Goal: Task Accomplishment & Management: Manage account settings

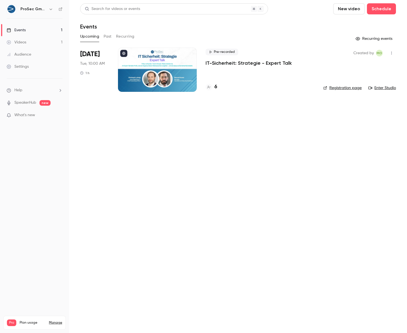
click at [24, 29] on div "Events" at bounding box center [16, 30] width 19 height 6
click at [249, 63] on p "IT-Sicherheit: Strategie - Expert Talk" at bounding box center [249, 63] width 86 height 7
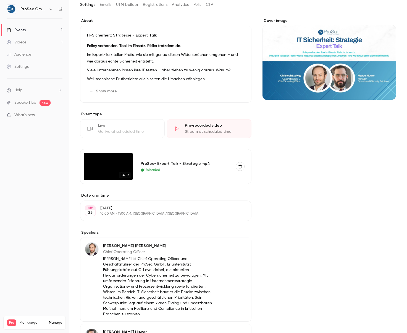
scroll to position [29, 0]
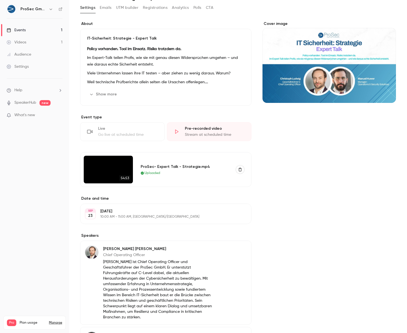
drag, startPoint x: 155, startPoint y: 197, endPoint x: 150, endPoint y: 194, distance: 5.2
click at [155, 197] on label "Date and time" at bounding box center [165, 199] width 171 height 6
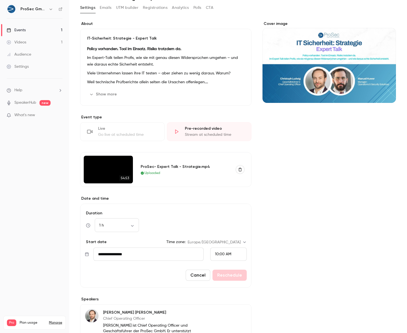
scroll to position [0, 0]
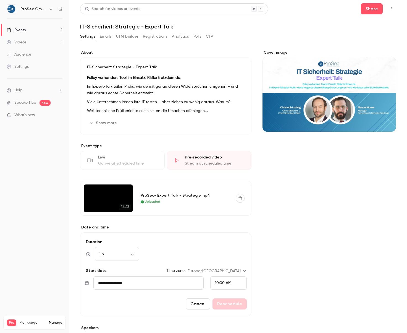
click at [18, 28] on div "Events" at bounding box center [16, 30] width 19 height 6
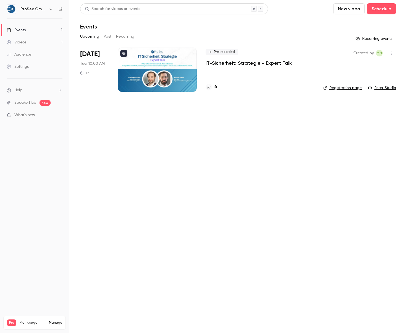
click at [241, 63] on p "IT-Sicherheit: Strategie - Expert Talk" at bounding box center [249, 63] width 86 height 7
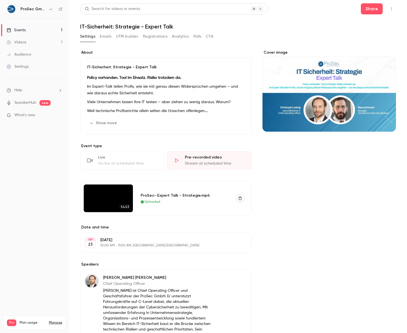
click at [202, 162] on div "Stream at scheduled time" at bounding box center [215, 164] width 60 height 6
click at [192, 158] on div "Pre-recorded video" at bounding box center [215, 158] width 60 height 6
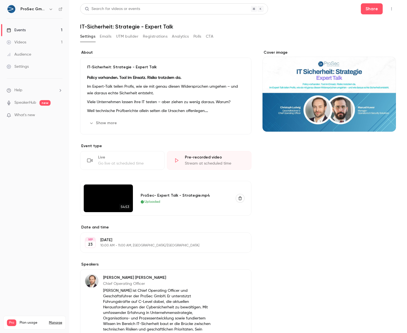
click at [241, 197] on icon "button" at bounding box center [240, 199] width 3 height 4
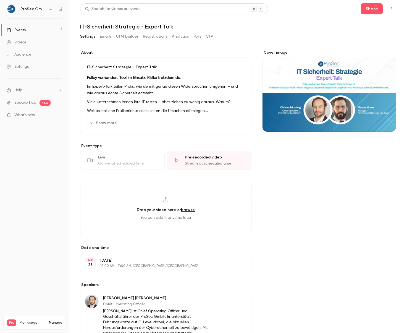
click at [205, 161] on div "Stream at scheduled time" at bounding box center [215, 164] width 60 height 6
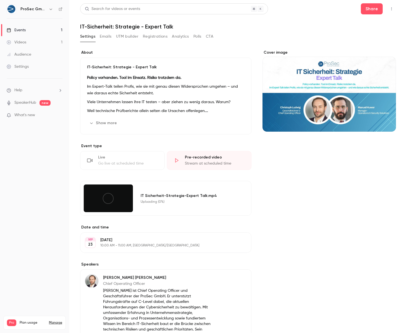
scroll to position [0, 0]
click at [166, 200] on div "Uploading (0%)" at bounding box center [190, 201] width 98 height 4
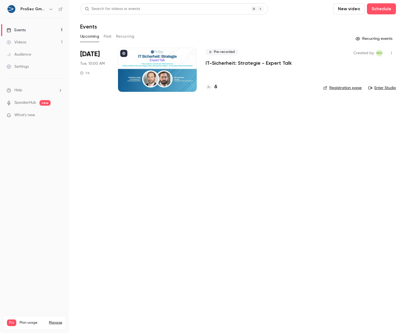
click at [29, 39] on link "Videos 1" at bounding box center [34, 42] width 69 height 12
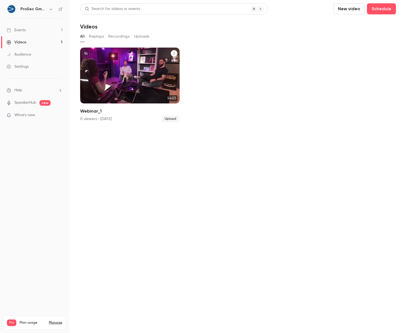
click at [173, 52] on icon "Webinar_1" at bounding box center [174, 53] width 3 height 3
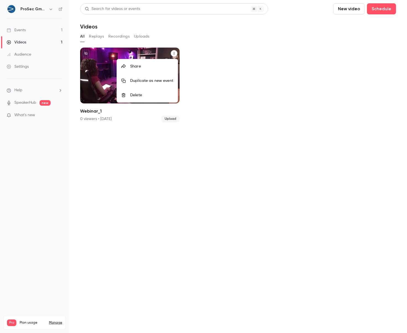
click at [137, 93] on div "Delete" at bounding box center [151, 95] width 43 height 6
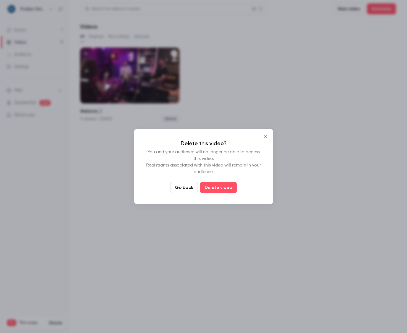
click at [213, 187] on button "Delete video" at bounding box center [218, 187] width 37 height 11
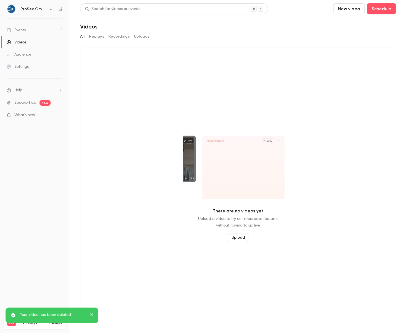
click at [28, 29] on link "Events 1" at bounding box center [34, 30] width 69 height 12
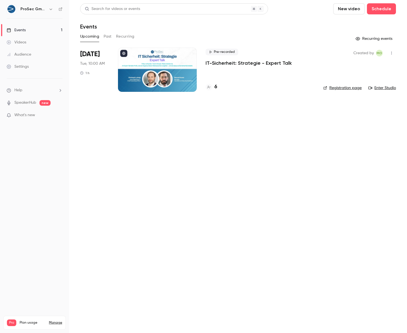
click at [225, 62] on p "IT-Sicherheit: Strategie - Expert Talk" at bounding box center [249, 63] width 86 height 7
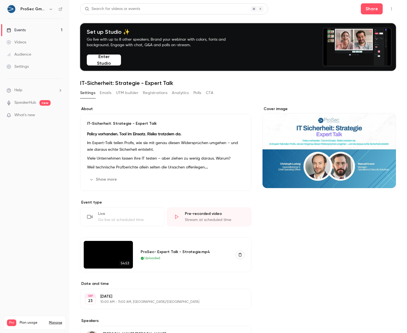
click at [239, 256] on icon "button" at bounding box center [240, 255] width 4 height 4
click at [238, 257] on button "button" at bounding box center [240, 254] width 9 height 9
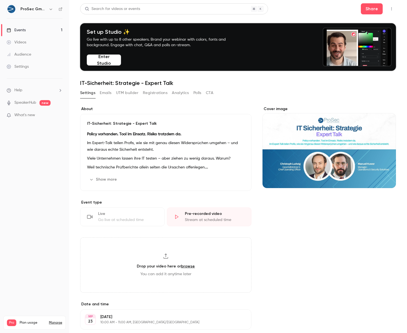
click at [26, 29] on link "Events 1" at bounding box center [34, 30] width 69 height 12
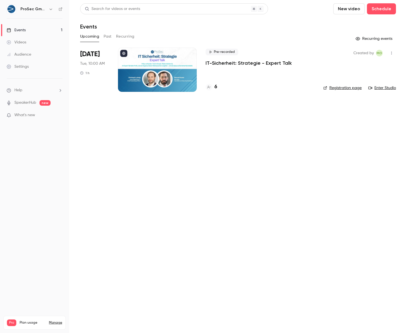
click at [243, 63] on p "IT-Sicherheit: Strategie - Expert Talk" at bounding box center [249, 63] width 86 height 7
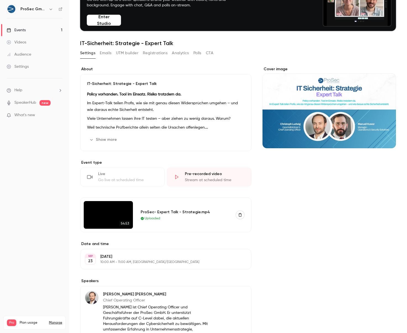
scroll to position [85, 0]
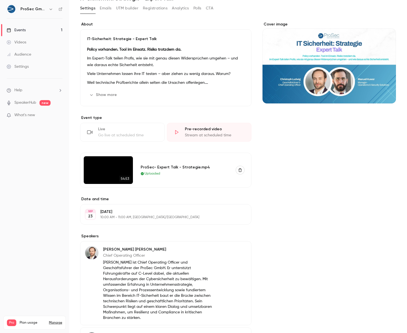
click at [25, 40] on div "Videos" at bounding box center [17, 43] width 20 height 6
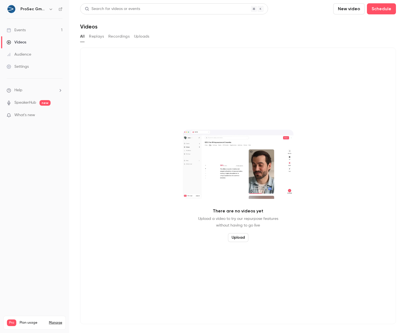
click at [48, 10] on button "button" at bounding box center [51, 9] width 7 height 7
click at [35, 78] on div "Log out" at bounding box center [51, 81] width 63 height 6
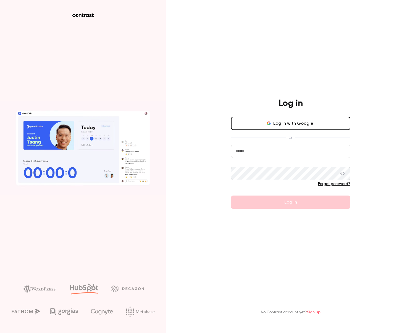
click at [264, 154] on input "email" at bounding box center [290, 151] width 119 height 13
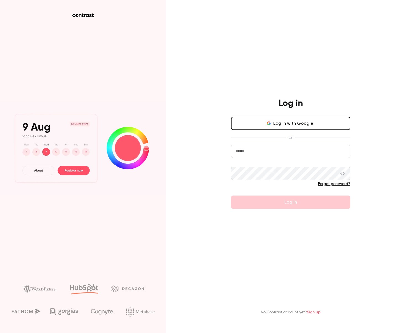
click at [311, 154] on input "email" at bounding box center [290, 151] width 119 height 13
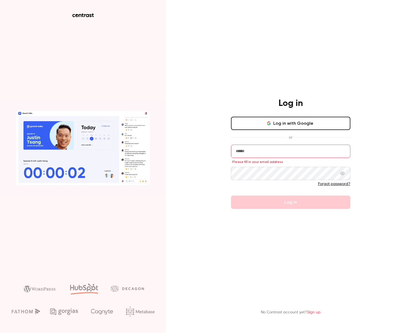
type input "**********"
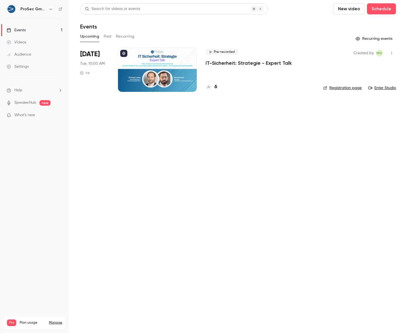
click at [218, 61] on p "IT-Sicherheit: Strategie - Expert Talk" at bounding box center [249, 63] width 86 height 7
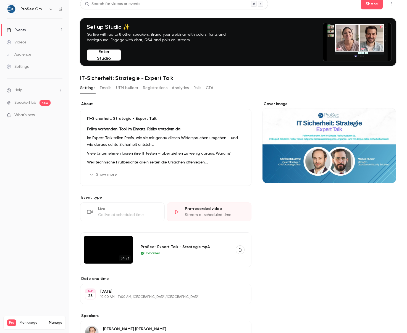
scroll to position [5, 0]
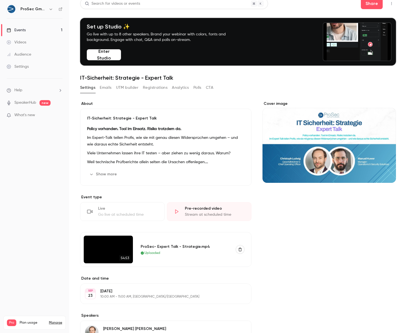
click at [42, 64] on link "Settings" at bounding box center [34, 67] width 69 height 12
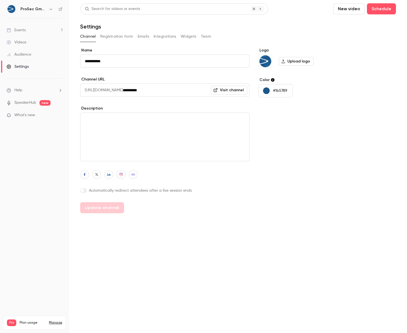
click at [19, 53] on div "Audience" at bounding box center [19, 55] width 25 height 6
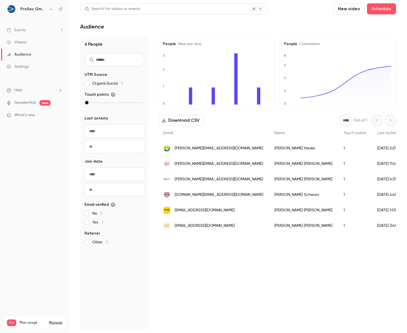
click at [20, 31] on div "Events" at bounding box center [16, 30] width 19 height 6
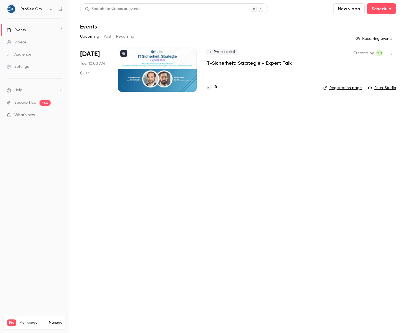
click at [381, 87] on link "Enter Studio" at bounding box center [383, 88] width 28 height 6
click at [107, 35] on button "Past" at bounding box center [108, 36] width 8 height 9
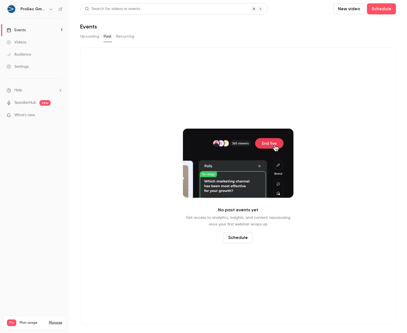
click at [124, 35] on button "Recurring" at bounding box center [125, 36] width 19 height 9
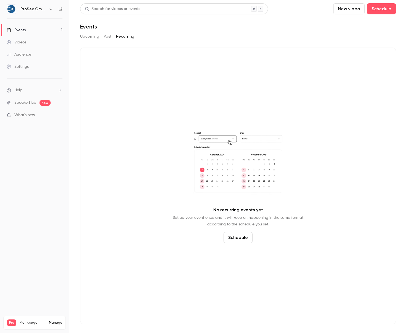
click at [90, 37] on button "Upcoming" at bounding box center [89, 36] width 19 height 9
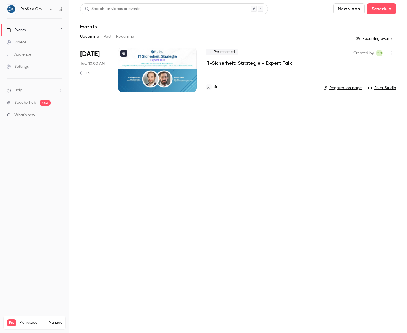
click at [393, 53] on icon "button" at bounding box center [392, 53] width 4 height 4
click at [197, 69] on div at bounding box center [203, 166] width 407 height 333
click at [211, 62] on p "IT-Sicherheit: Strategie - Expert Talk" at bounding box center [249, 63] width 86 height 7
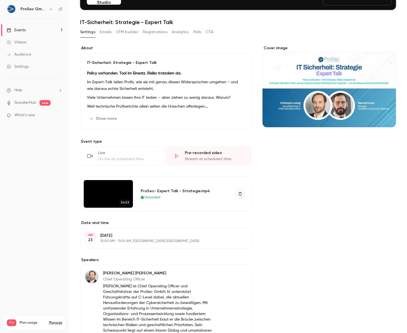
scroll to position [142, 0]
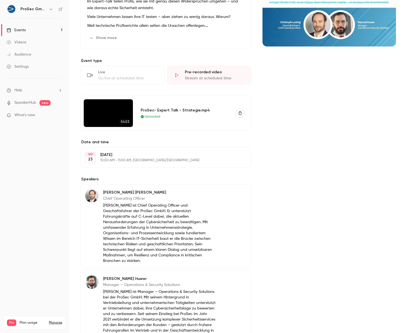
click at [122, 75] on div "Live" at bounding box center [128, 72] width 60 height 6
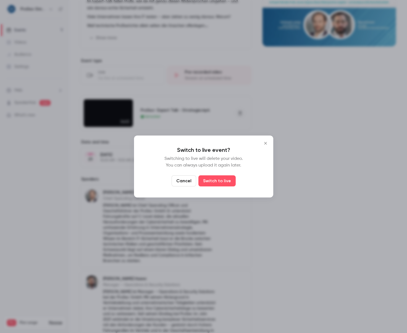
click at [265, 144] on icon "Close" at bounding box center [265, 143] width 2 height 2
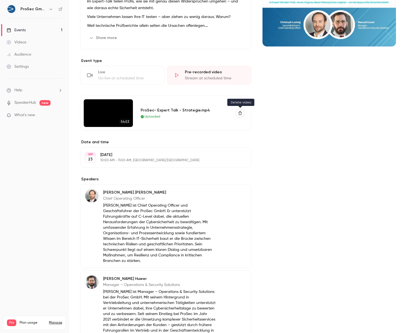
click at [241, 112] on icon "button" at bounding box center [240, 113] width 3 height 4
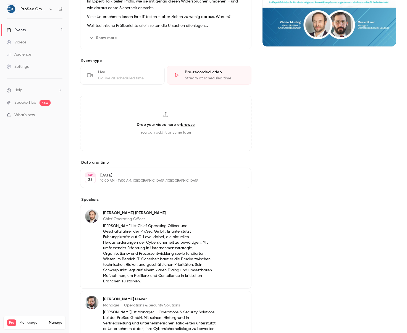
click at [187, 124] on link "browse" at bounding box center [188, 124] width 14 height 5
type input "**********"
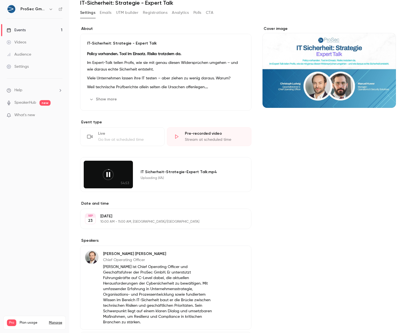
scroll to position [0, 0]
